Goal: Navigation & Orientation: Find specific page/section

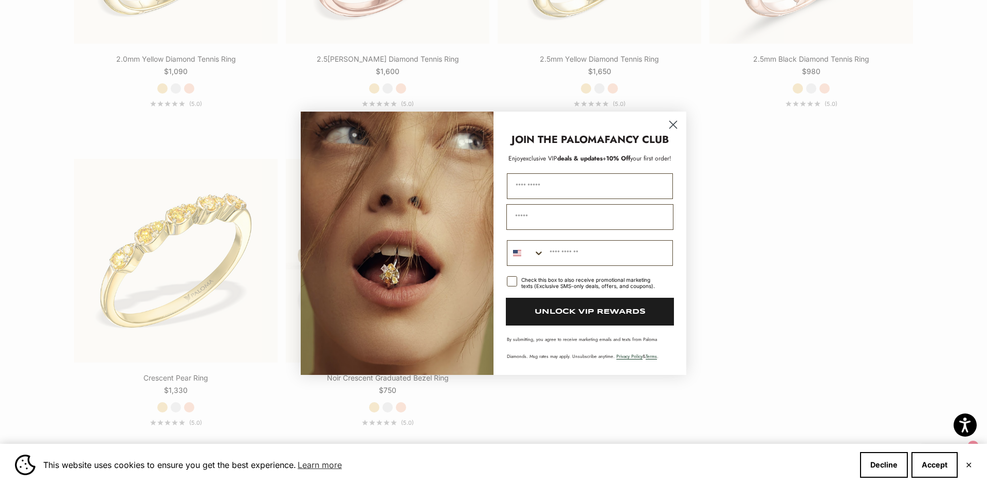
scroll to position [2167, 0]
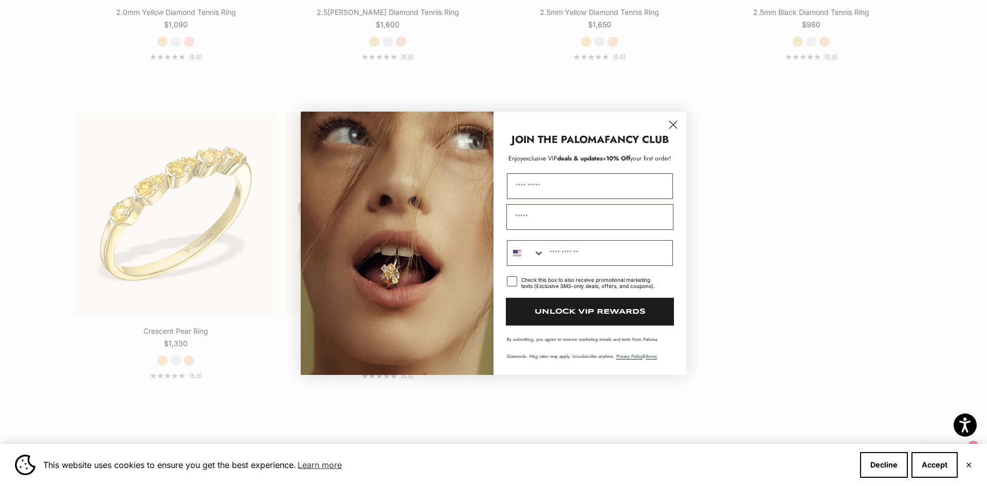
click at [676, 125] on circle "Close dialog" at bounding box center [673, 124] width 17 height 17
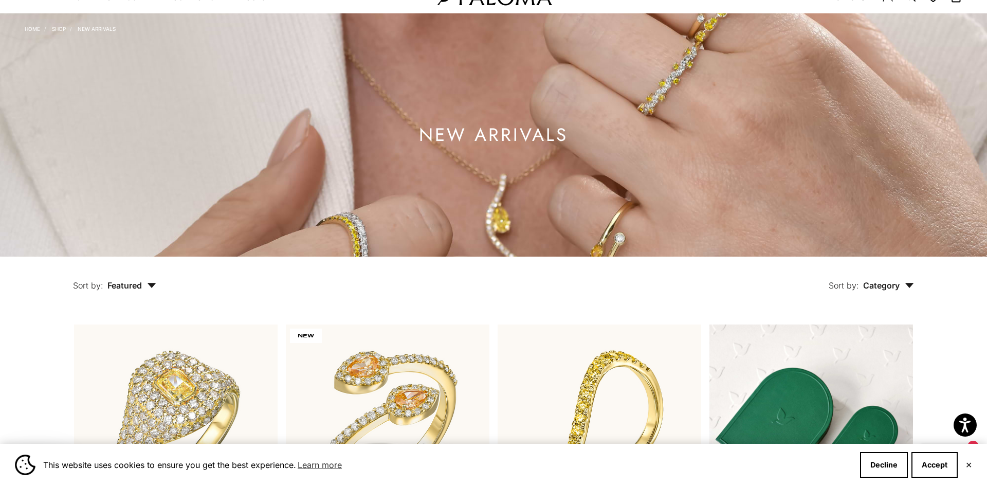
scroll to position [0, 0]
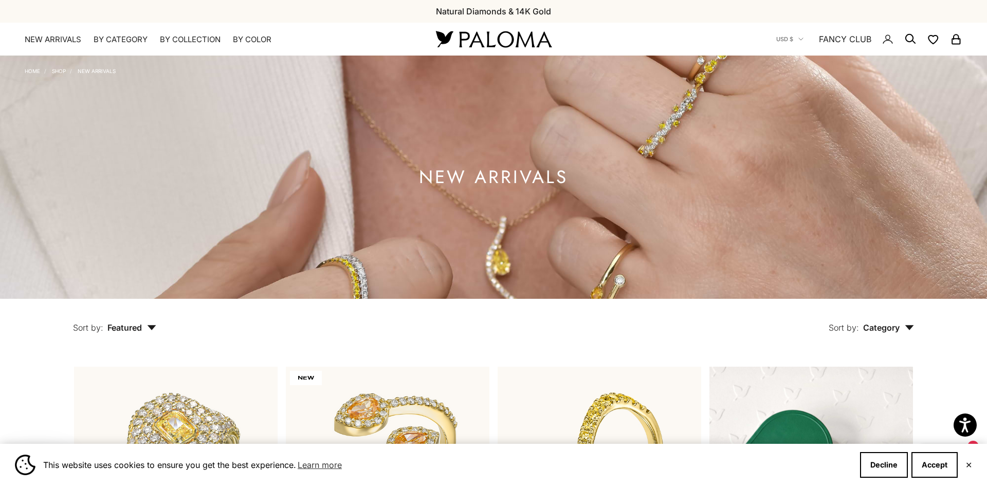
click at [33, 71] on link "Home" at bounding box center [32, 71] width 15 height 6
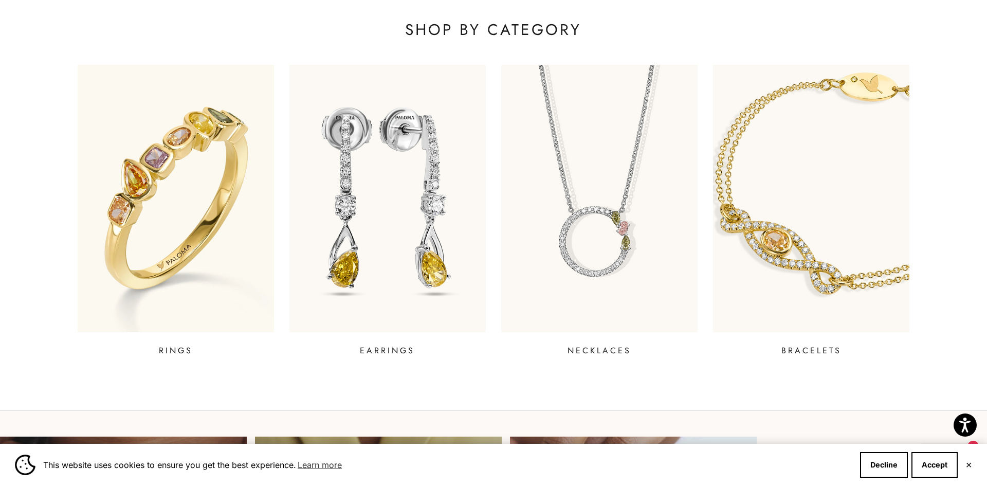
scroll to position [453, 0]
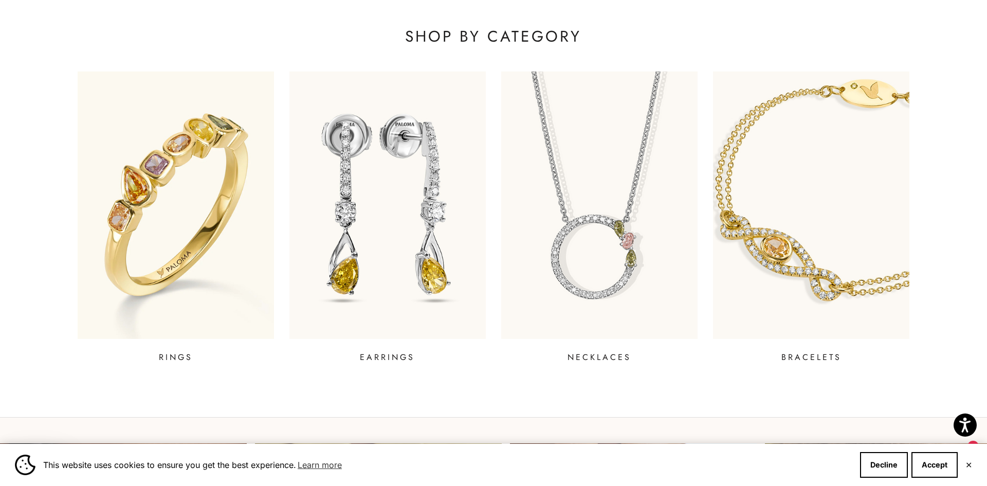
click at [574, 249] on img at bounding box center [600, 205] width 236 height 321
